Goal: Transaction & Acquisition: Purchase product/service

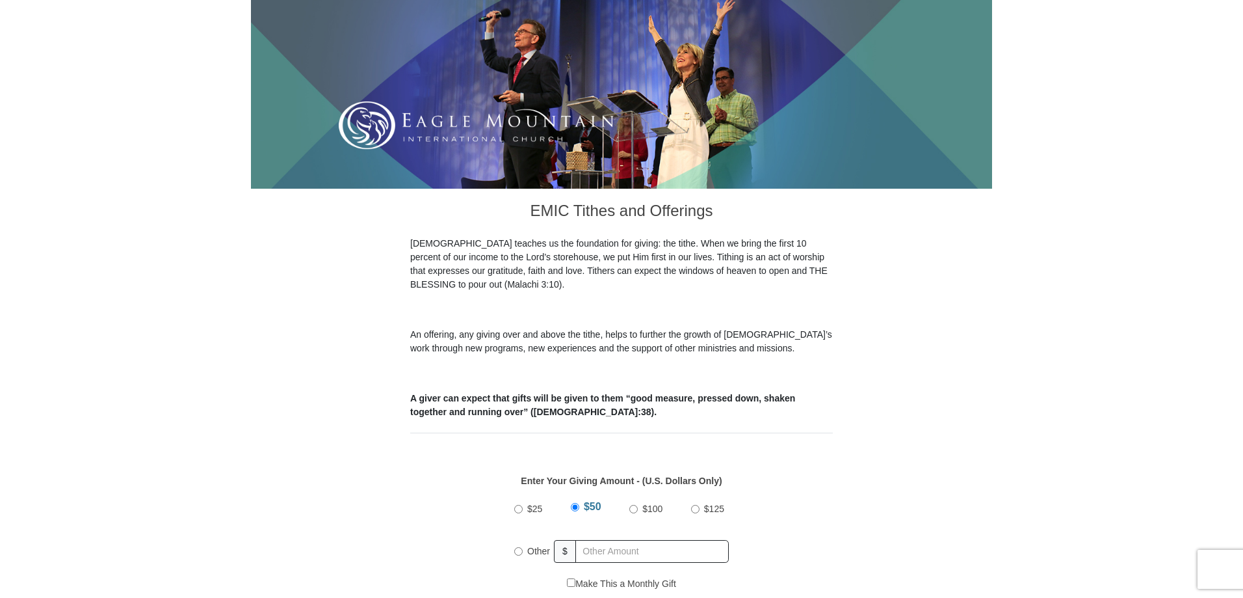
scroll to position [195, 0]
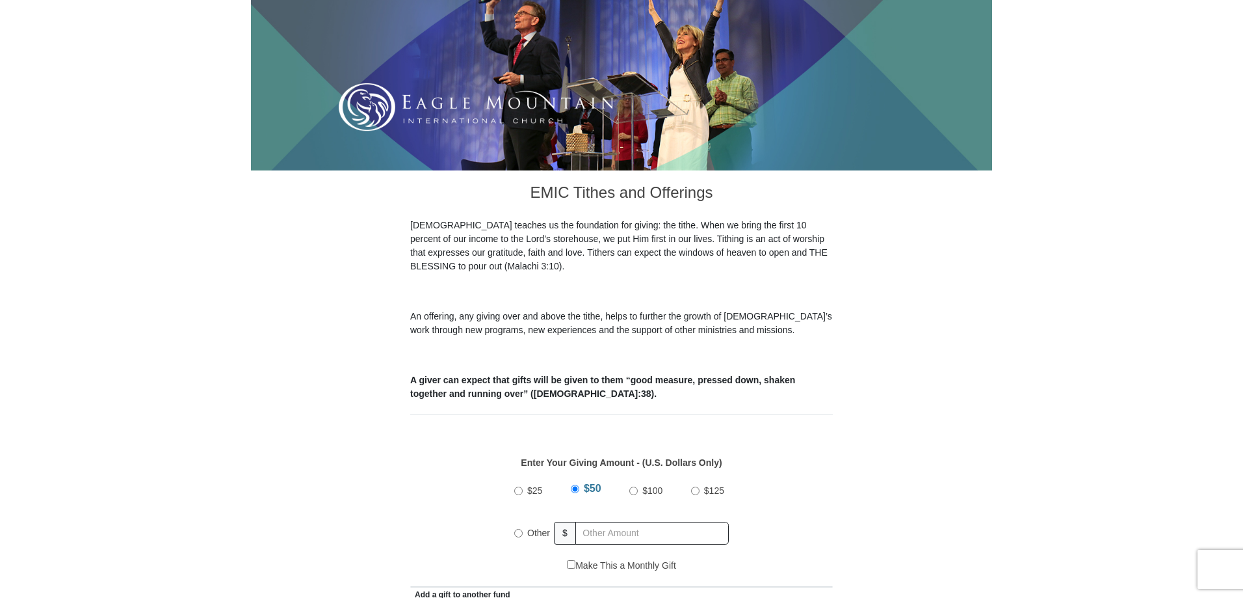
click at [519, 529] on input "Other" at bounding box center [518, 533] width 8 height 8
radio input "true"
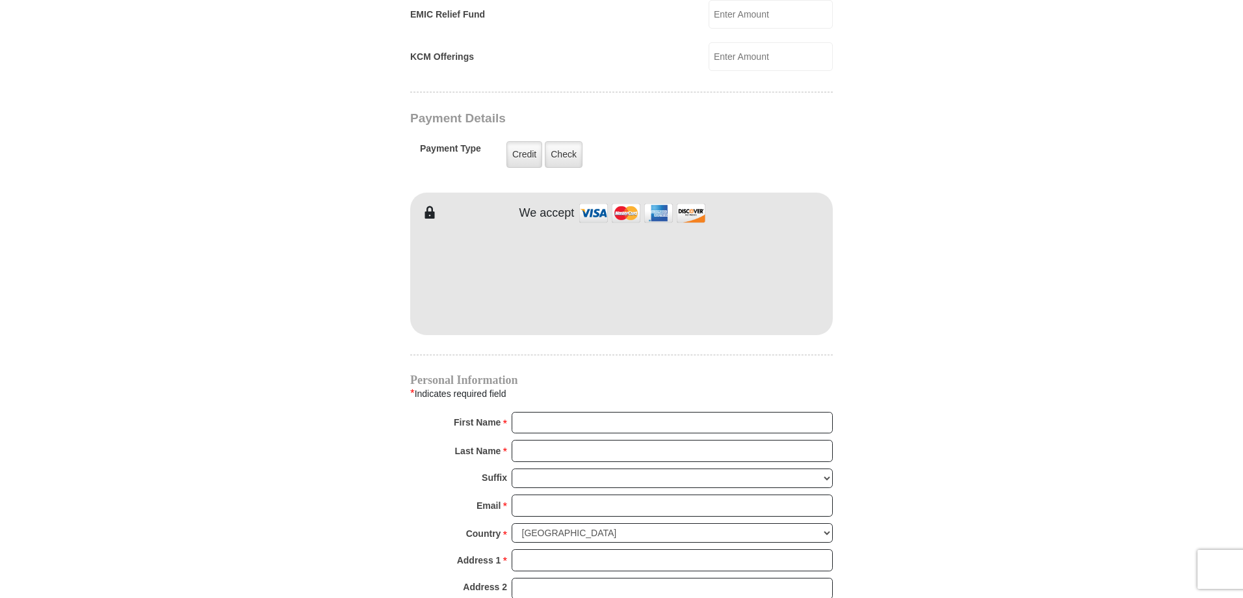
scroll to position [976, 0]
type input "160"
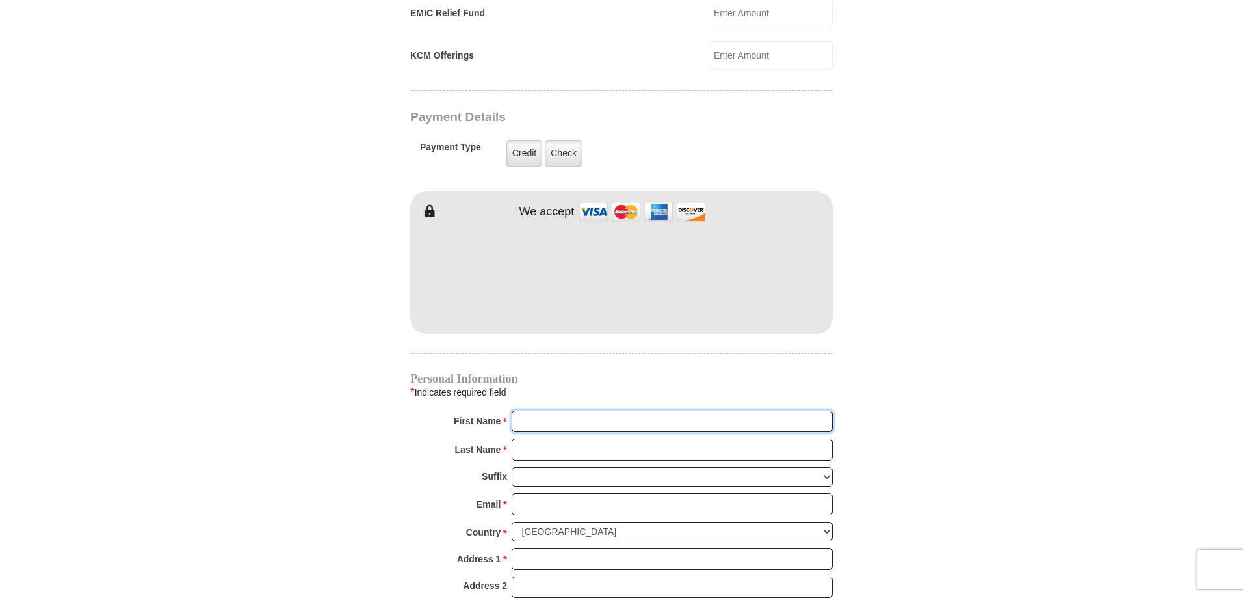
click at [560, 410] on input "First Name *" at bounding box center [672, 421] width 321 height 22
type input "[PERSON_NAME] and [PERSON_NAME]"
click at [556, 438] on input "Last Name *" at bounding box center [672, 449] width 321 height 22
type input "[PERSON_NAME]"
click at [527, 493] on input "Email *" at bounding box center [672, 504] width 321 height 22
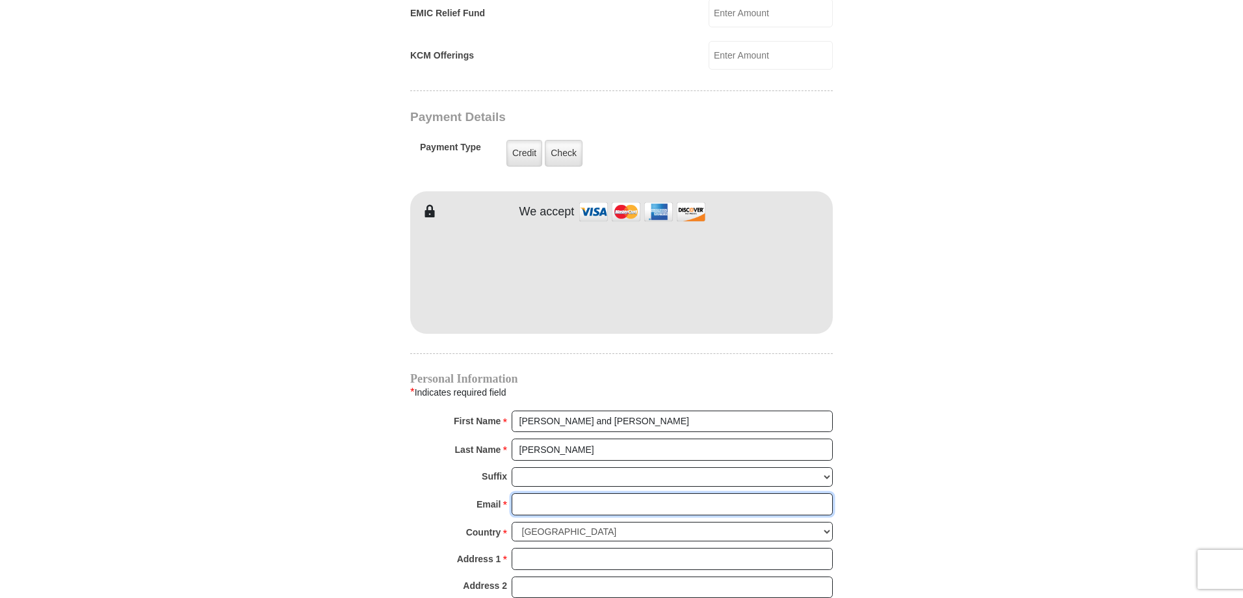
type input "[EMAIL_ADDRESS][DOMAIN_NAME]"
type input "[STREET_ADDRESS]"
type input "[GEOGRAPHIC_DATA]"
select select "MI"
type input "49727"
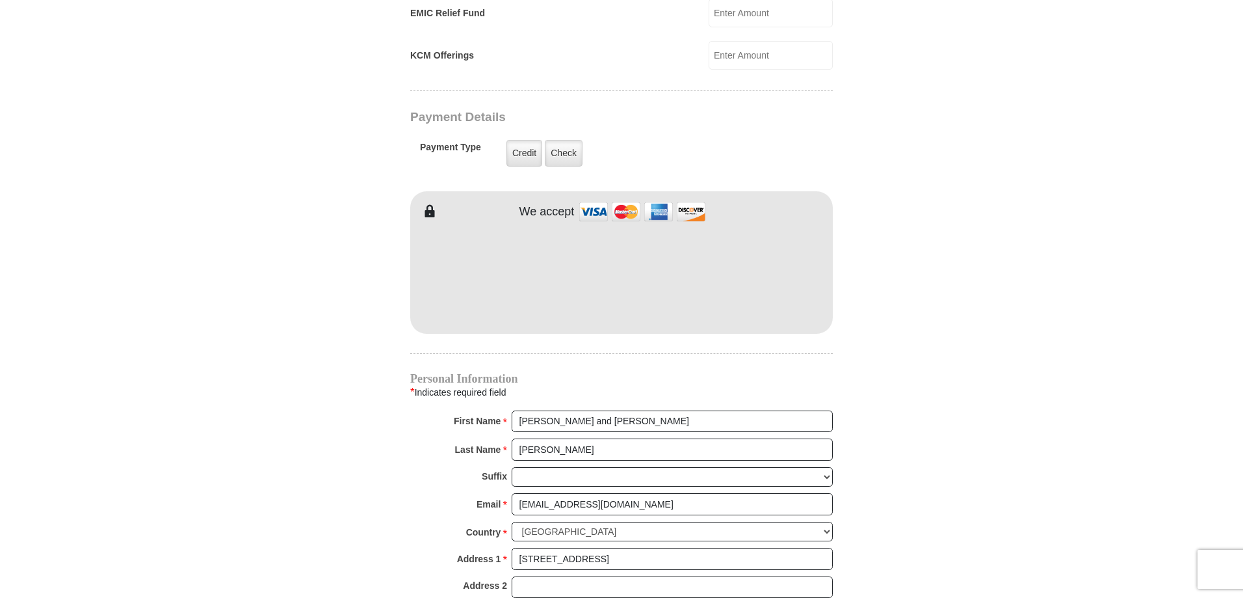
type input "2313300490"
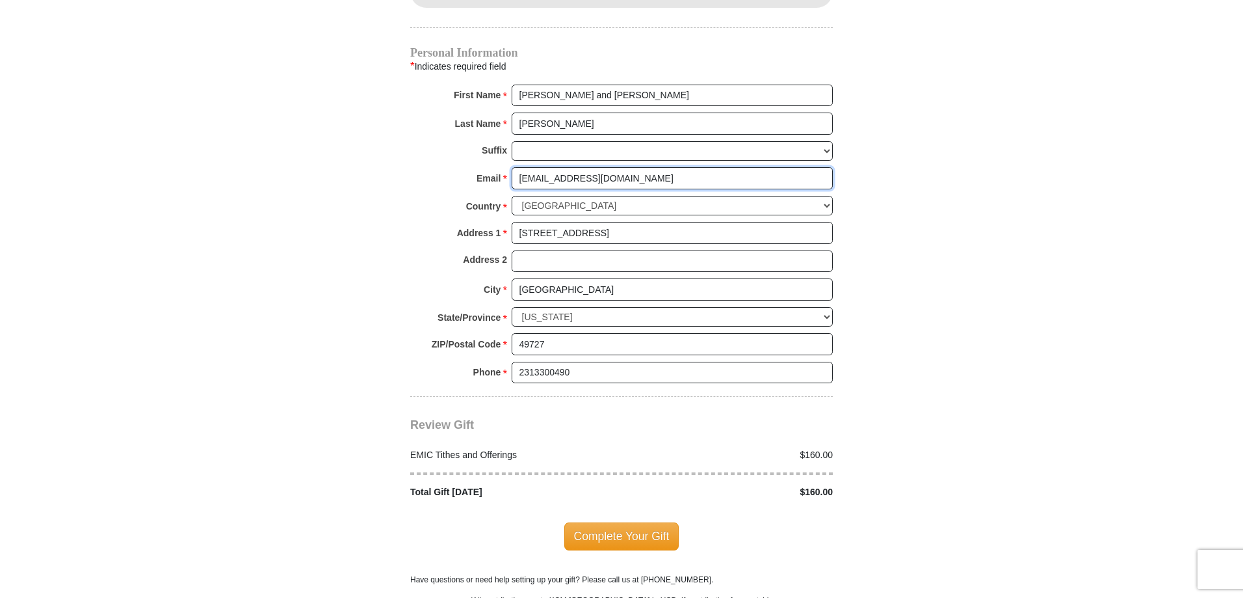
scroll to position [1366, 0]
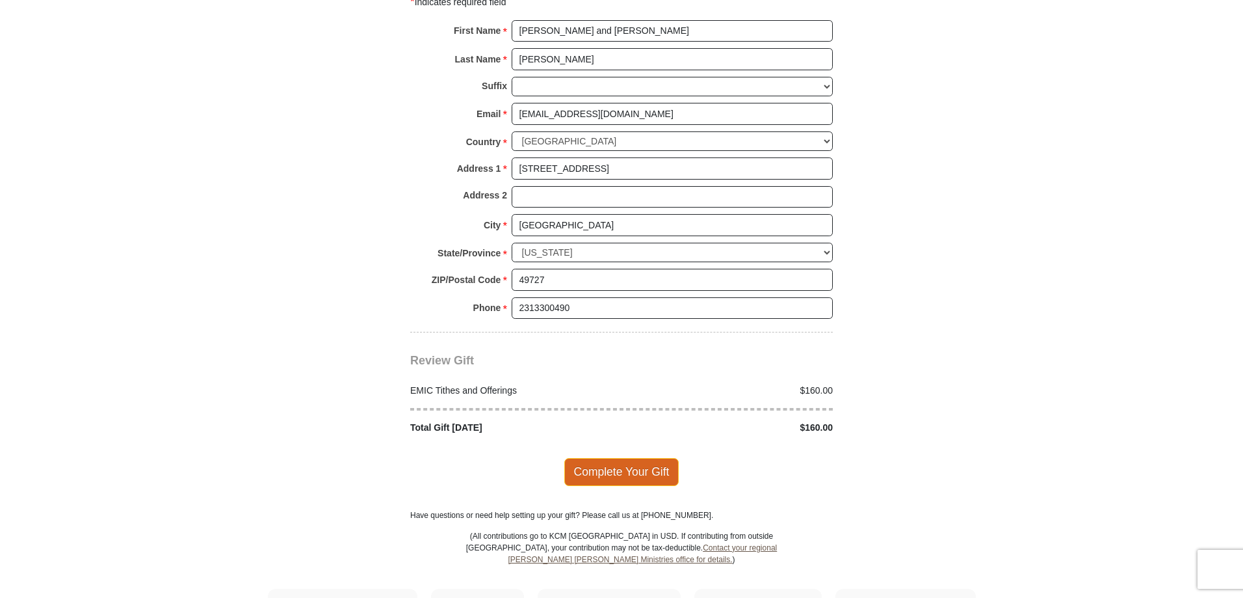
click at [658, 458] on span "Complete Your Gift" at bounding box center [621, 471] width 115 height 27
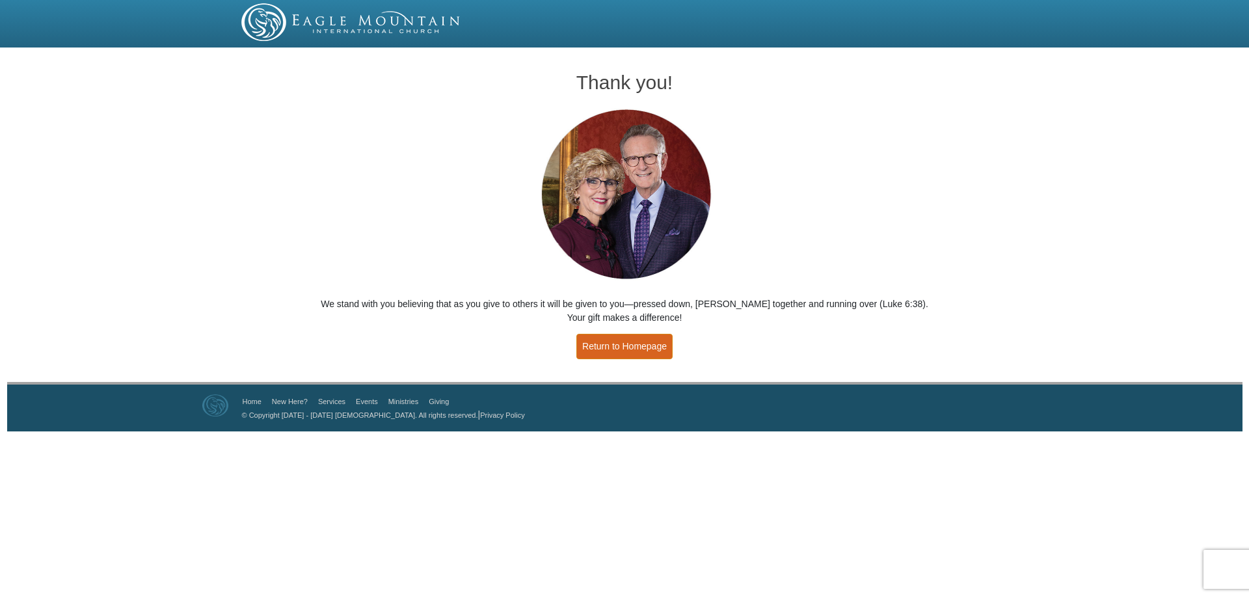
click at [635, 343] on link "Return to Homepage" at bounding box center [624, 346] width 96 height 25
